Goal: Task Accomplishment & Management: Manage account settings

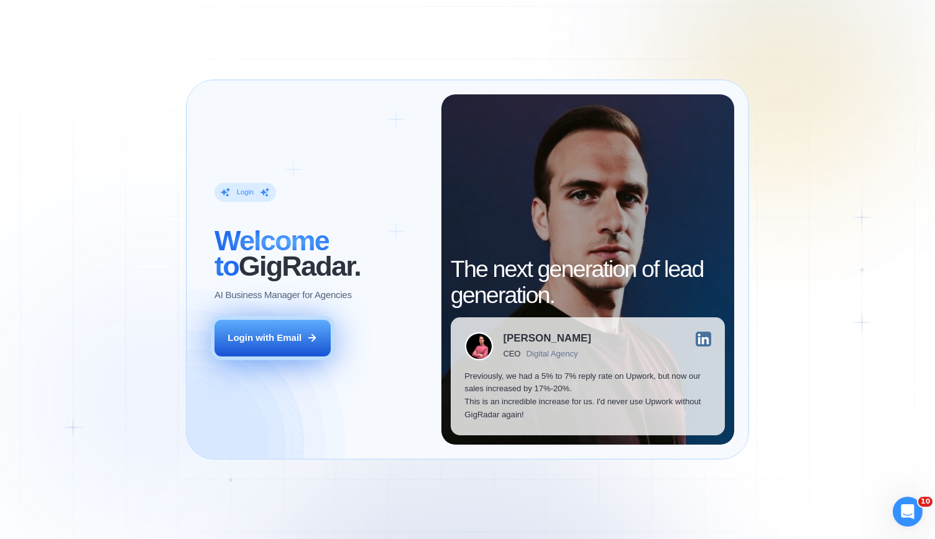
click at [267, 338] on div "Login with Email" at bounding box center [264, 338] width 74 height 13
